Goal: Complete application form

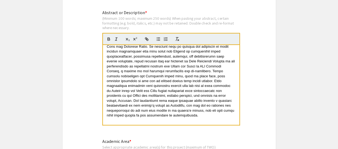
scroll to position [28, 0]
click at [175, 114] on p at bounding box center [171, 69] width 128 height 98
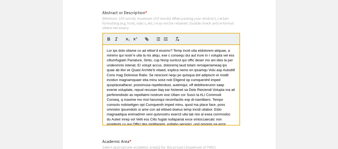
scroll to position [30, 0]
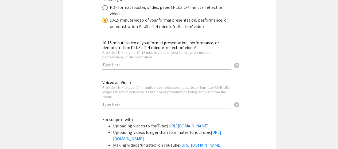
scroll to position [1632, 0]
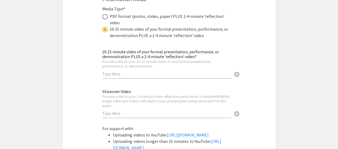
click at [135, 71] on input "text" at bounding box center [166, 74] width 129 height 6
paste input "[URL][DOMAIN_NAME]"
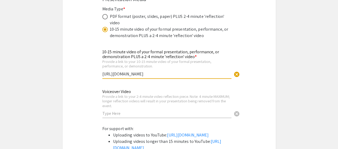
type input "[URL][DOMAIN_NAME]"
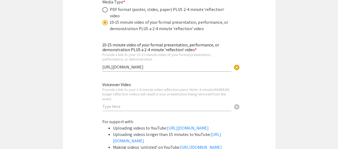
click at [207, 104] on input "text" at bounding box center [166, 107] width 129 height 6
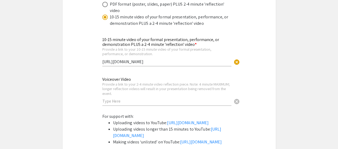
click at [109, 98] on input "text" at bounding box center [166, 101] width 129 height 6
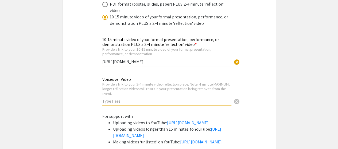
paste input "[URL][DOMAIN_NAME]"
click at [109, 98] on input "[URL][DOMAIN_NAME]" at bounding box center [166, 101] width 129 height 6
type input "[URL][DOMAIN_NAME]"
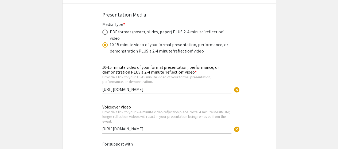
scroll to position [1613, 0]
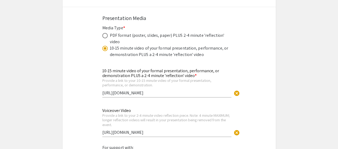
click at [180, 90] on input "[URL][DOMAIN_NAME]" at bounding box center [166, 93] width 129 height 6
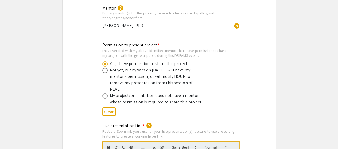
scroll to position [1019, 0]
click at [161, 22] on input "[PERSON_NAME], PhD" at bounding box center [166, 25] width 129 height 6
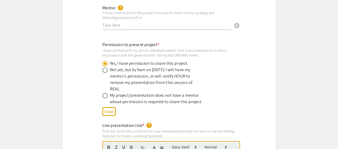
click at [87, 29] on div "Mentor help Primary mentor(s) for this project; be sure to check correct spelli…" at bounding box center [168, 21] width 213 height 32
click at [125, 22] on input "text" at bounding box center [166, 25] width 129 height 6
click at [110, 22] on input "text" at bounding box center [166, 25] width 129 height 6
paste input "[PERSON_NAME], PhD"
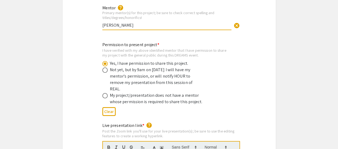
click at [102, 22] on input "[PERSON_NAME]" at bounding box center [166, 25] width 129 height 6
type input "[PERSON_NAME]"
click at [96, 29] on div "Mentor help Primary mentor(s) for this project; be sure to check correct spelli…" at bounding box center [168, 21] width 213 height 32
click at [147, 22] on input "[PERSON_NAME]" at bounding box center [166, 25] width 129 height 6
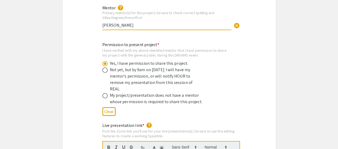
click at [147, 22] on input "[PERSON_NAME]" at bounding box center [166, 25] width 129 height 6
click at [86, 52] on div "Permission to present project * I have verified with my above identified mentor…" at bounding box center [168, 80] width 213 height 77
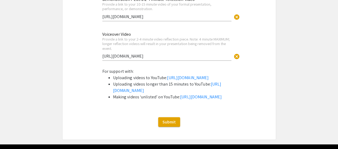
scroll to position [1719, 0]
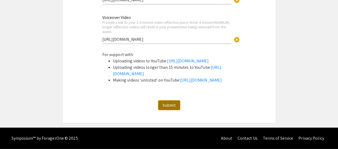
click at [169, 108] on span "Submit" at bounding box center [168, 105] width 13 height 6
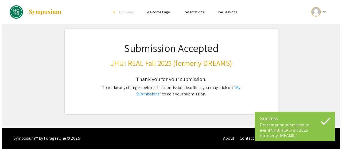
scroll to position [0, 0]
